Goal: Find specific page/section: Find specific page/section

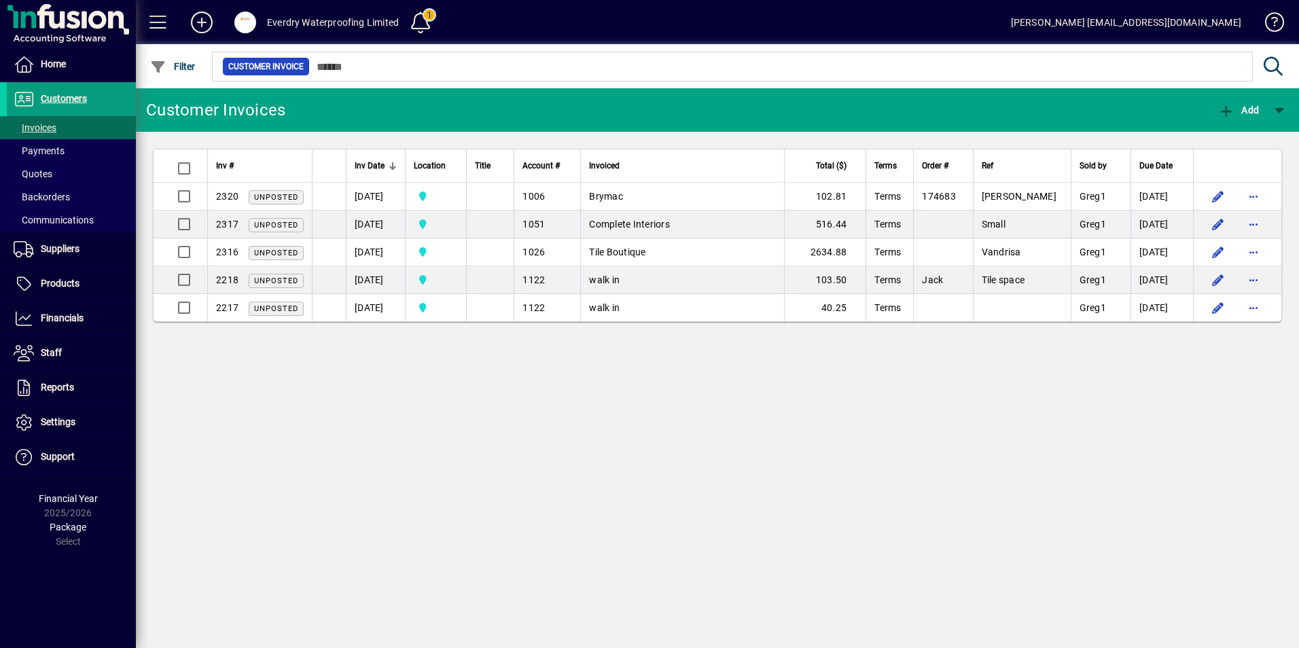
click at [332, 69] on input "text" at bounding box center [776, 66] width 932 height 19
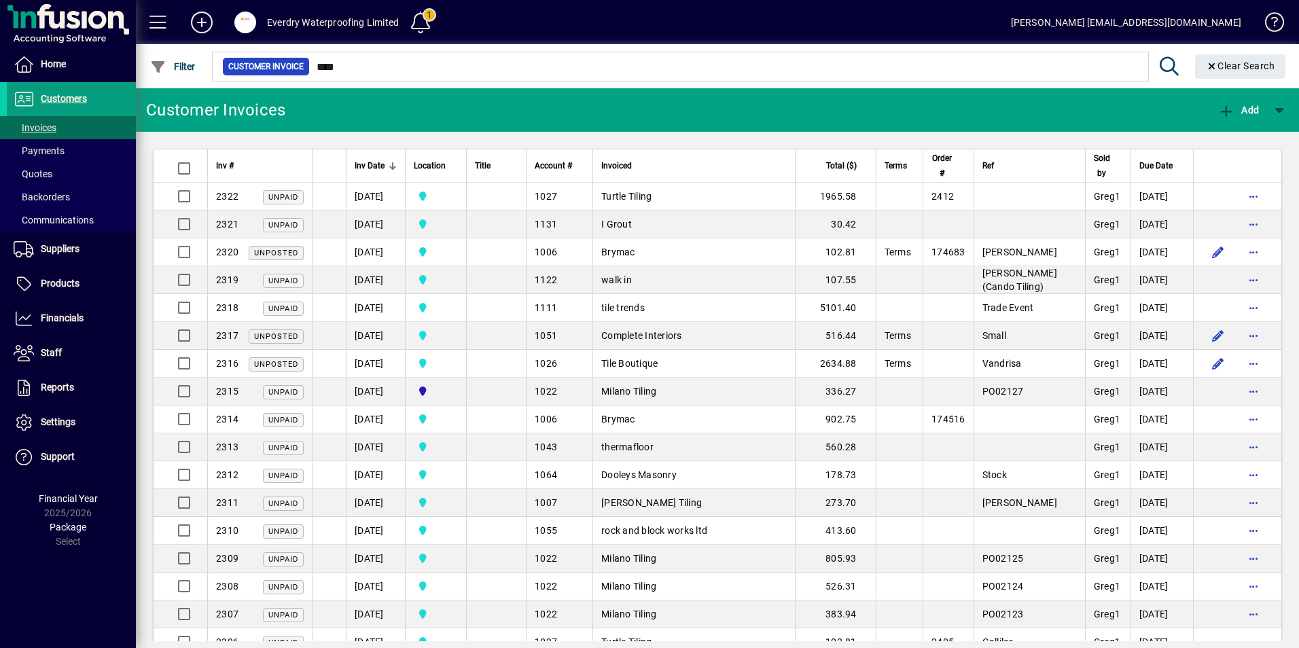
type input "****"
